Goal: Information Seeking & Learning: Learn about a topic

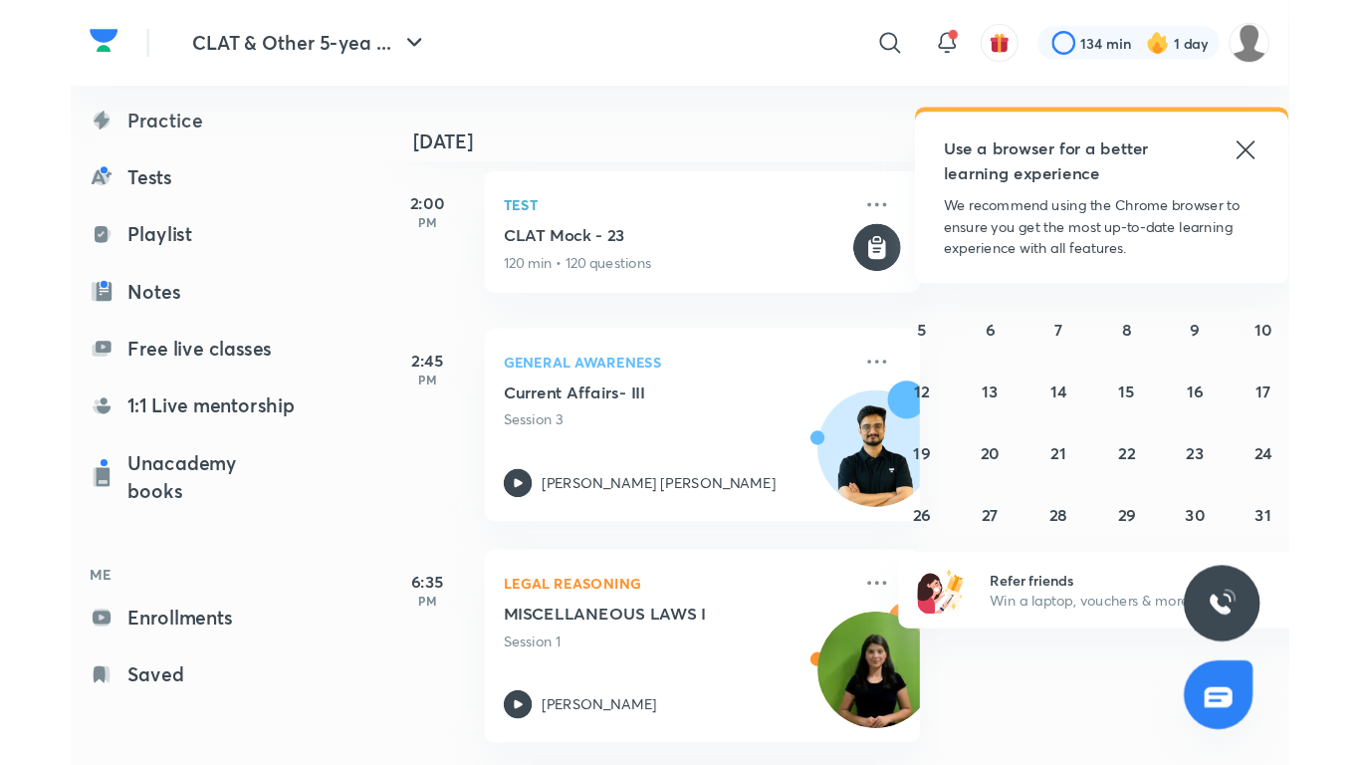
scroll to position [606, 0]
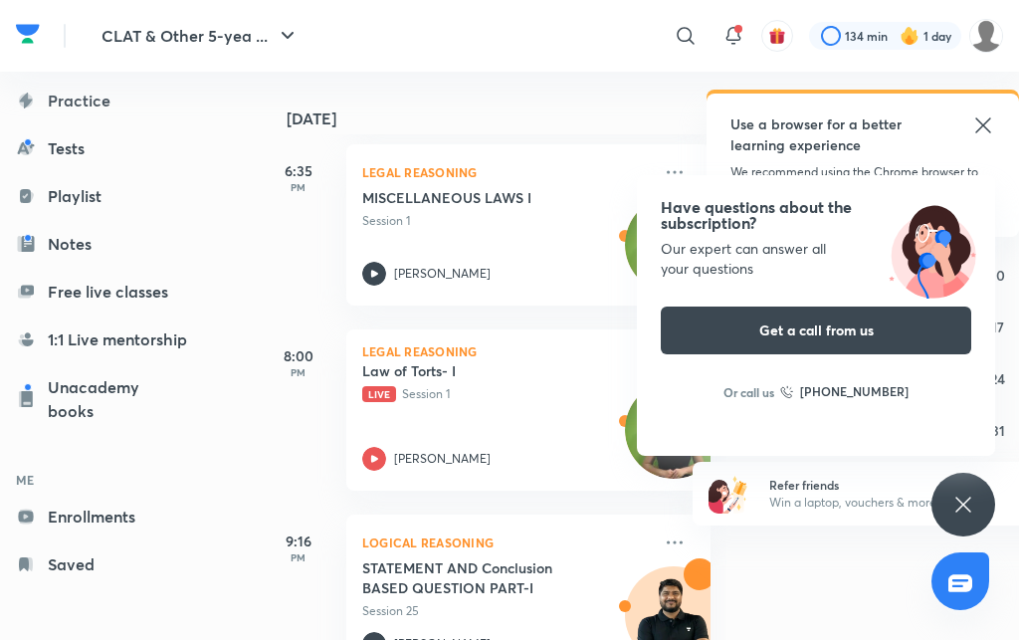
click at [487, 371] on h5 "Law of Torts- I" at bounding box center [486, 371] width 248 height 20
click at [519, 351] on p "Legal Reasoning" at bounding box center [528, 351] width 332 height 12
click at [487, 371] on h5 "Law of Torts- I" at bounding box center [486, 371] width 248 height 20
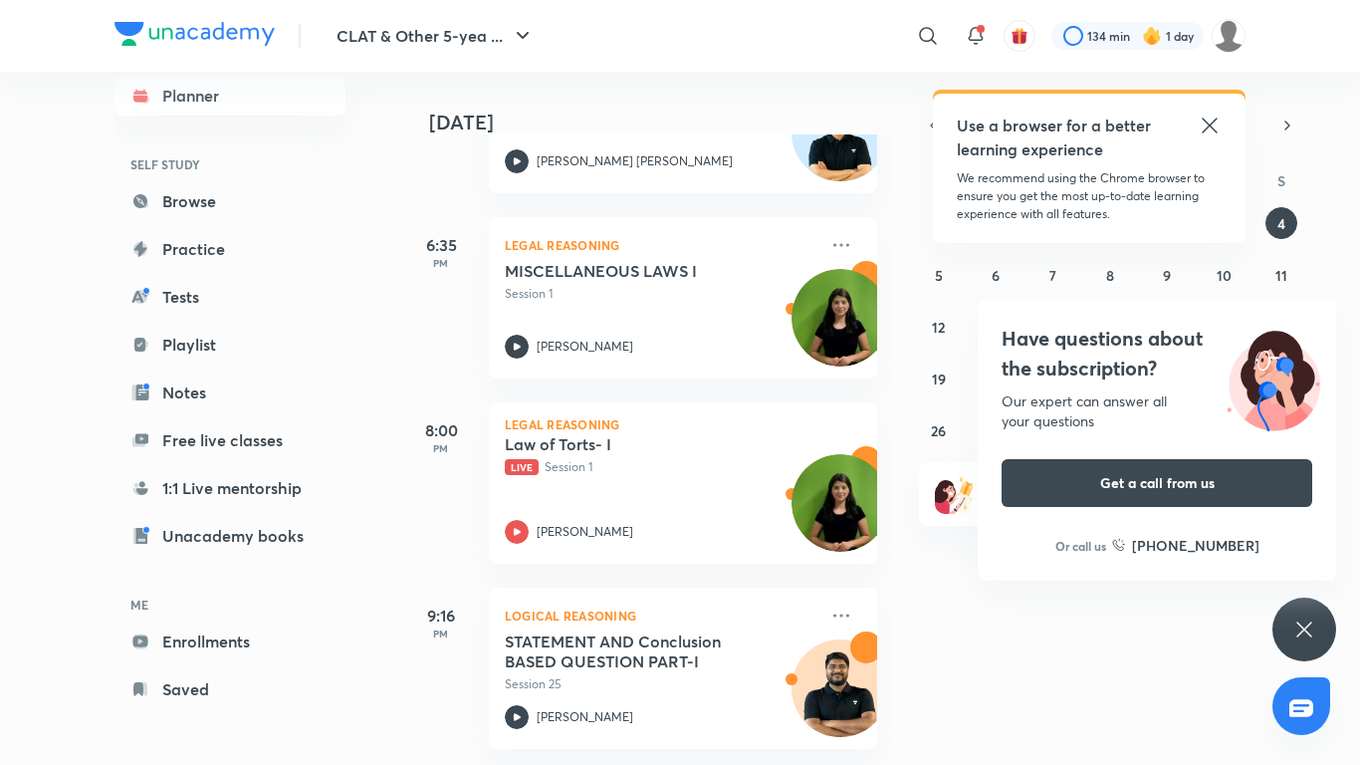
scroll to position [548, 0]
